Goal: Check status: Check status

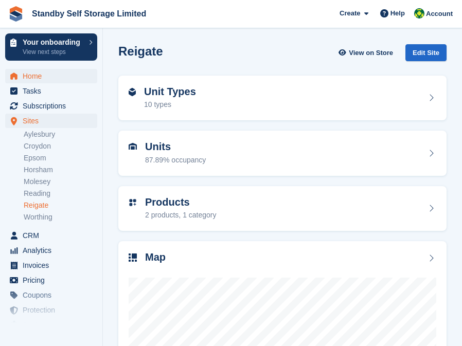
click at [53, 75] on span "Home" at bounding box center [54, 76] width 62 height 14
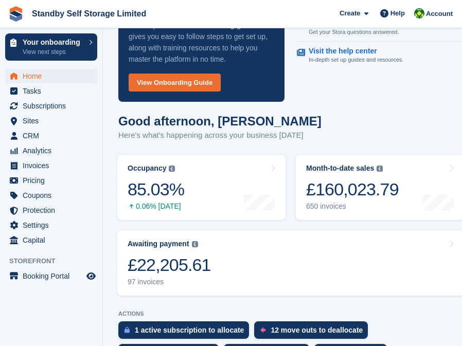
scroll to position [73, 0]
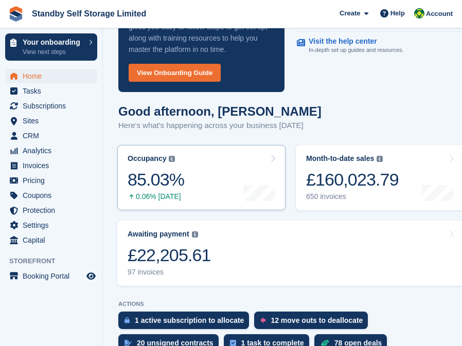
click at [181, 188] on div "85.03%" at bounding box center [156, 179] width 57 height 21
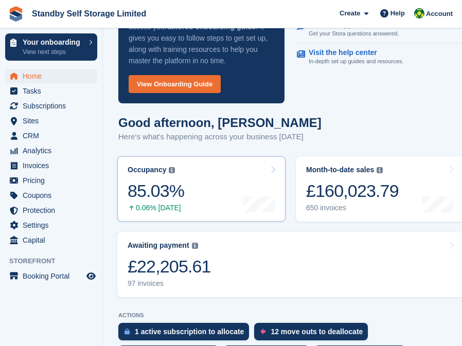
scroll to position [64, 0]
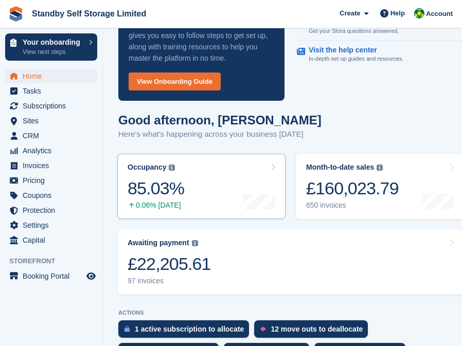
click at [226, 166] on link "Occupancy The percentage of all currently allocated units in terms of area. Inc…" at bounding box center [201, 186] width 168 height 65
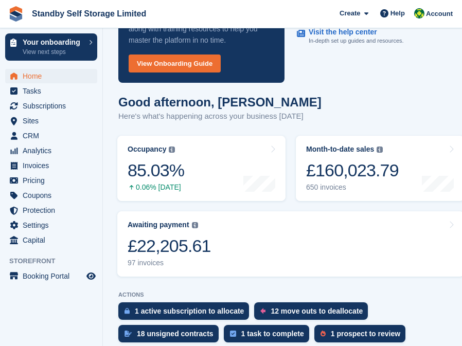
scroll to position [127, 0]
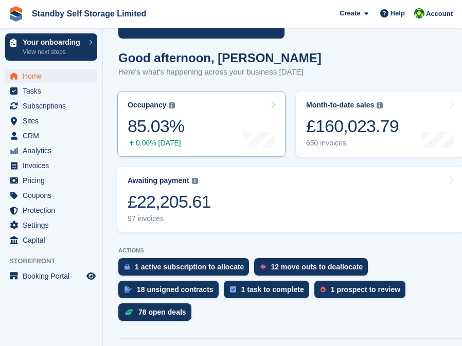
click at [202, 133] on link "Occupancy The percentage of all currently allocated units in terms of area. Inc…" at bounding box center [201, 124] width 168 height 65
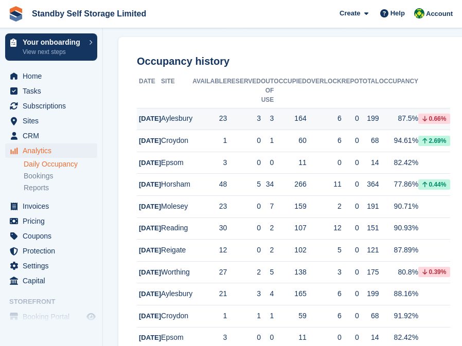
scroll to position [158, 0]
